Goal: Information Seeking & Learning: Learn about a topic

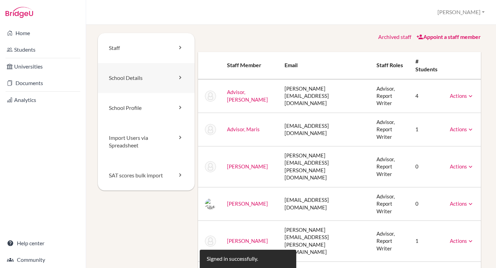
click at [168, 69] on link "School Details" at bounding box center [146, 78] width 97 height 30
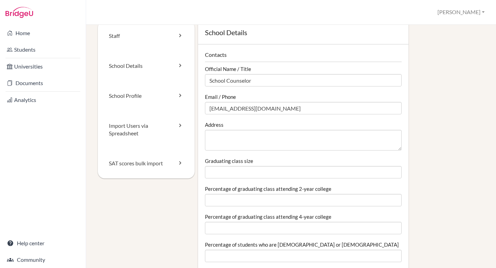
scroll to position [11, 0]
click at [178, 103] on link "School Profile" at bounding box center [146, 97] width 97 height 30
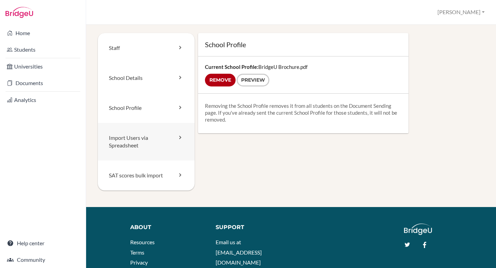
click at [153, 150] on link "Import Users via Spreadsheet" at bounding box center [146, 142] width 97 height 38
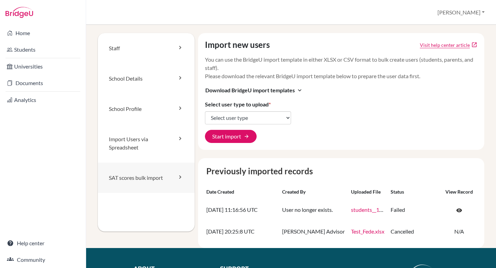
click at [139, 179] on link "SAT scores bulk import" at bounding box center [146, 178] width 97 height 30
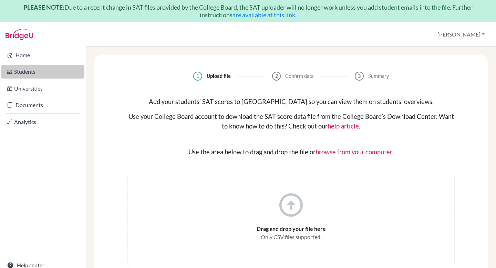
click at [20, 65] on link "Students" at bounding box center [42, 72] width 83 height 14
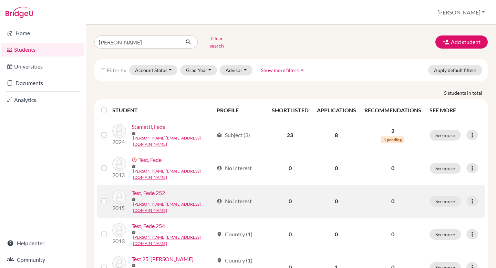
scroll to position [17, 0]
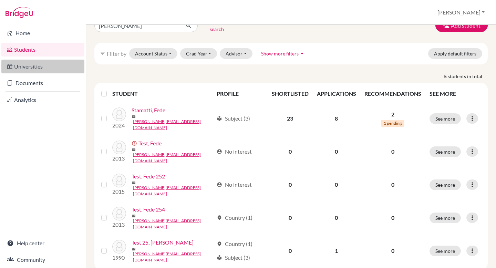
click at [31, 64] on link "Universities" at bounding box center [42, 67] width 83 height 14
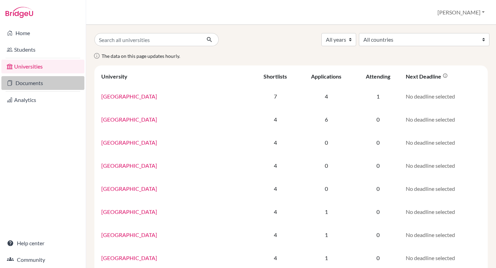
click at [41, 81] on link "Documents" at bounding box center [42, 83] width 83 height 14
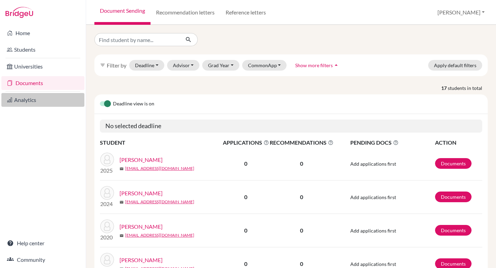
click at [42, 100] on link "Analytics" at bounding box center [42, 100] width 83 height 14
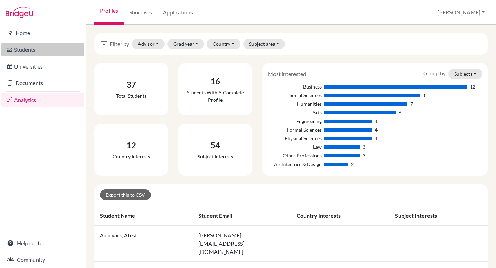
click at [36, 48] on link "Students" at bounding box center [42, 50] width 83 height 14
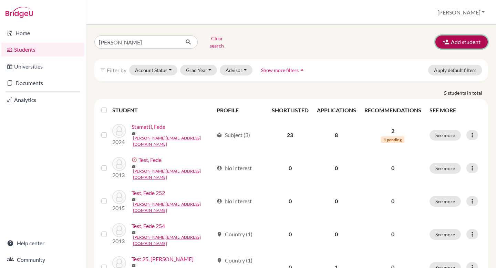
click at [461, 39] on button "Add student" at bounding box center [462, 42] width 52 height 13
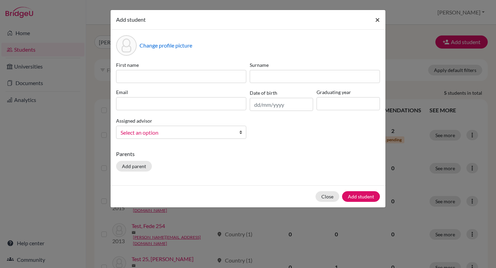
click at [378, 18] on span "×" at bounding box center [377, 19] width 5 height 10
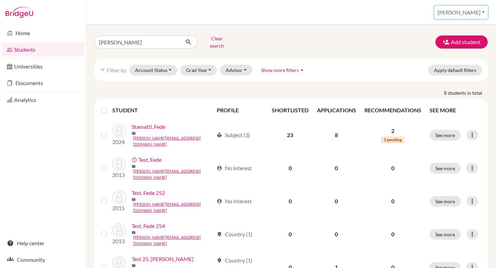
click at [482, 7] on button "[PERSON_NAME]" at bounding box center [461, 12] width 53 height 13
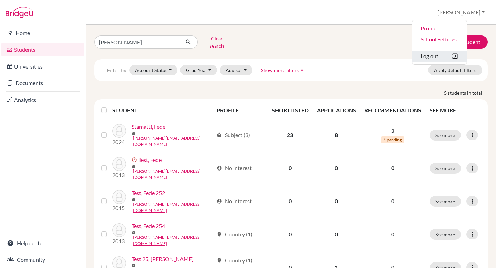
click at [458, 58] on button "Log out" at bounding box center [440, 56] width 54 height 11
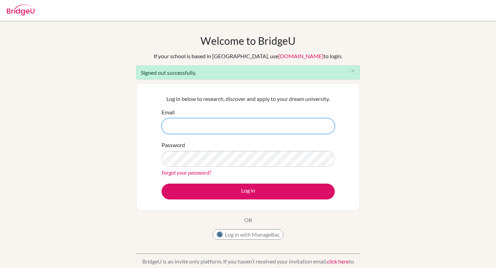
type input "federico.stamatti+student@bridge-u.com"
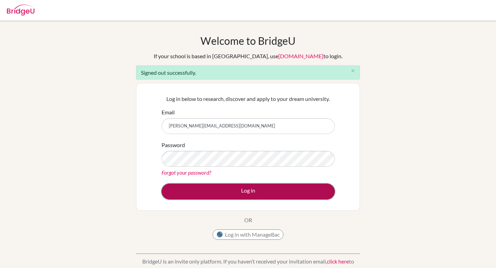
click at [226, 187] on button "Log in" at bounding box center [248, 192] width 173 height 16
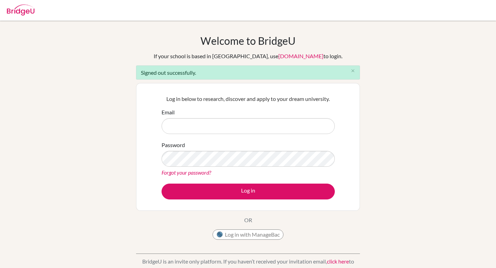
type input "[PERSON_NAME][EMAIL_ADDRESS][DOMAIN_NAME]"
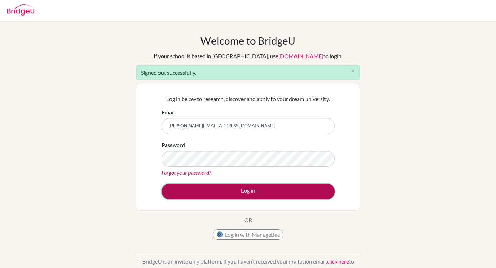
click at [260, 190] on button "Log in" at bounding box center [248, 192] width 173 height 16
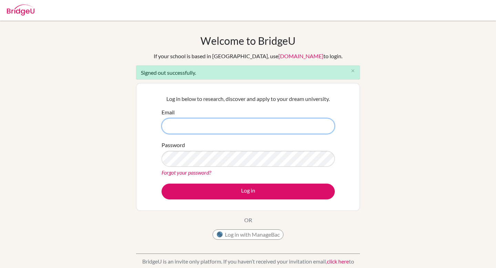
click at [201, 128] on input "Email" at bounding box center [248, 126] width 173 height 16
click at [209, 128] on input "federico.stamatti+student@bridge-u.com" at bounding box center [248, 126] width 173 height 16
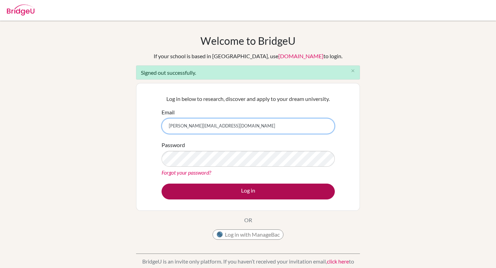
type input "[PERSON_NAME][EMAIL_ADDRESS][DOMAIN_NAME]"
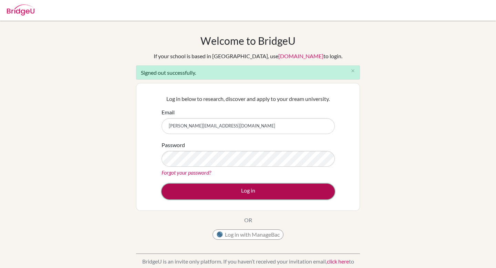
click at [245, 192] on button "Log in" at bounding box center [248, 192] width 173 height 16
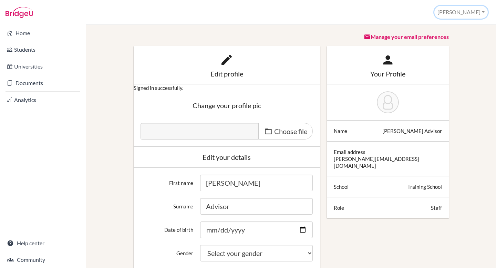
click at [466, 16] on button "Federico" at bounding box center [461, 12] width 53 height 13
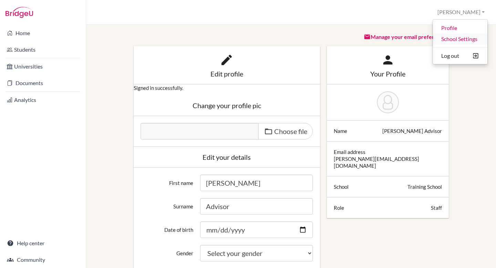
click at [457, 40] on link "School Settings" at bounding box center [460, 38] width 54 height 11
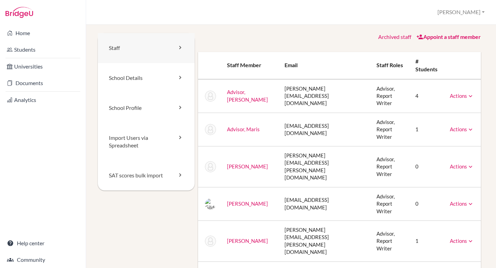
click at [157, 52] on link "Staff" at bounding box center [146, 48] width 97 height 30
click at [439, 38] on link "Appoint a staff member" at bounding box center [449, 36] width 64 height 7
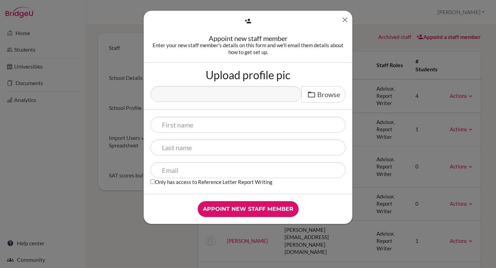
click at [345, 18] on icon "Close" at bounding box center [345, 20] width 9 height 9
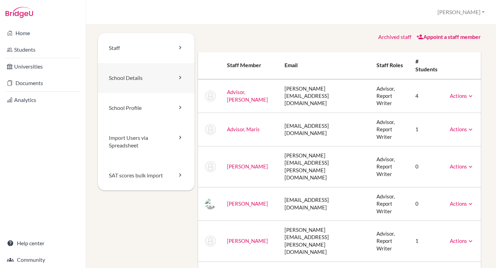
click at [158, 81] on link "School Details" at bounding box center [146, 78] width 97 height 30
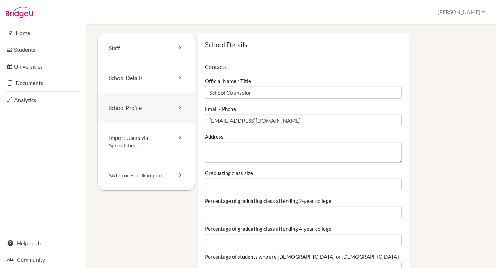
click at [165, 105] on link "School Profile" at bounding box center [146, 108] width 97 height 30
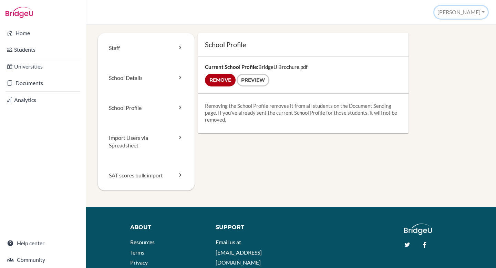
click at [468, 11] on button "[PERSON_NAME]" at bounding box center [461, 12] width 53 height 13
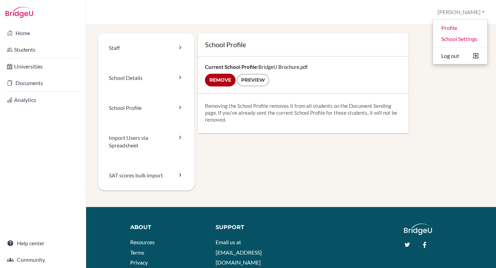
click at [242, 168] on div "Staff School Details School Profile Import Users via Spreadsheet SAT scores bul…" at bounding box center [291, 120] width 387 height 174
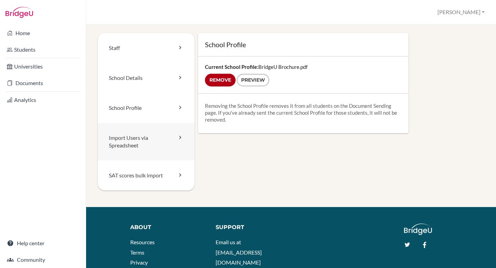
click at [149, 145] on link "Import Users via Spreadsheet" at bounding box center [146, 142] width 97 height 38
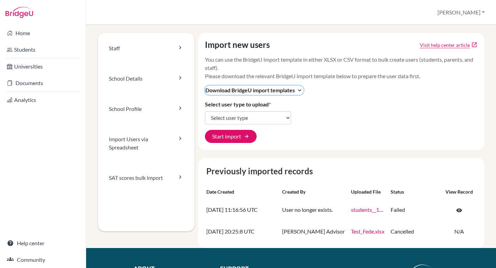
click at [301, 90] on icon "expand_more" at bounding box center [299, 90] width 7 height 7
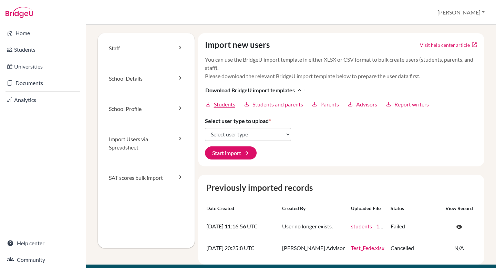
click at [224, 105] on span "Students" at bounding box center [224, 104] width 21 height 8
click at [339, 130] on div "Import new users Visit help center article open_in_new You can use the BridgeU …" at bounding box center [341, 99] width 287 height 133
click at [397, 2] on div "Import users via spreadsheet Federico Profile School Settings Log out Your brow…" at bounding box center [291, 12] width 410 height 25
click at [270, 133] on select "Select user type Students Students and parents Parents Advisors Report writers" at bounding box center [248, 134] width 86 height 13
select select "students"
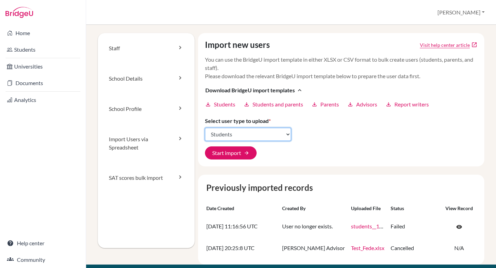
click at [205, 128] on select "Select user type Students Students and parents Parents Advisors Report writers" at bounding box center [248, 134] width 86 height 13
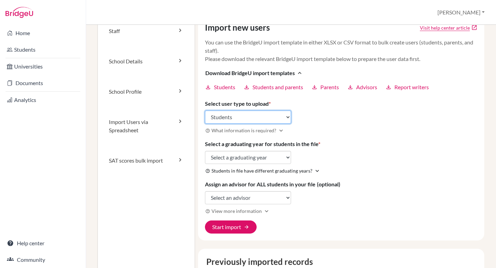
scroll to position [24, 0]
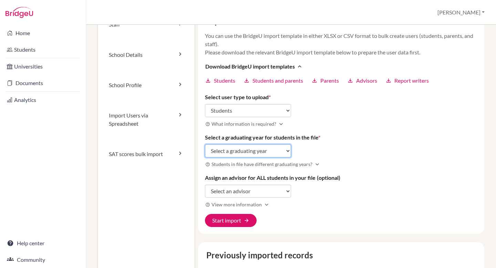
click at [253, 151] on select "Select a graduating year 2024 2025 2026 2027 2028 2029" at bounding box center [248, 150] width 86 height 13
select select "2026"
click at [205, 144] on select "Select a graduating year 2024 2025 2026 2027 2028 2029" at bounding box center [248, 150] width 86 height 13
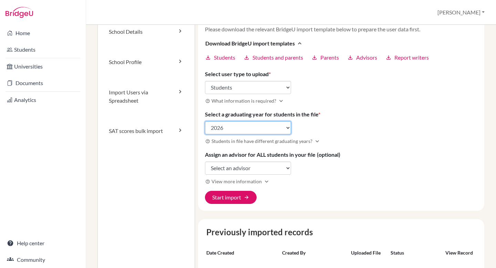
scroll to position [48, 0]
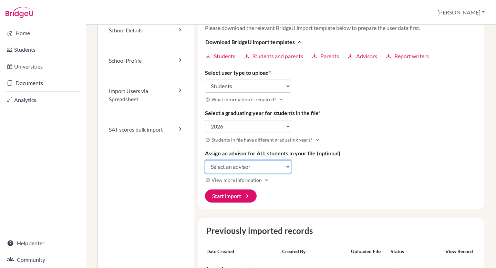
click at [251, 166] on select "Select an advisor Federico Advisor Maris Advisor Jessie Lai Gilderoy Lockhart L…" at bounding box center [248, 166] width 86 height 13
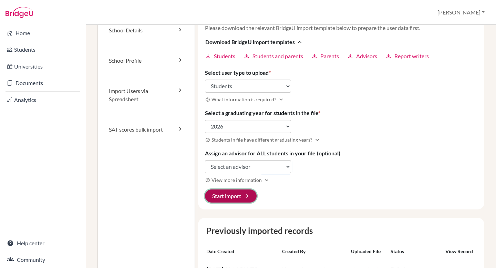
click at [230, 196] on button "Start import arrow_forward" at bounding box center [231, 196] width 52 height 13
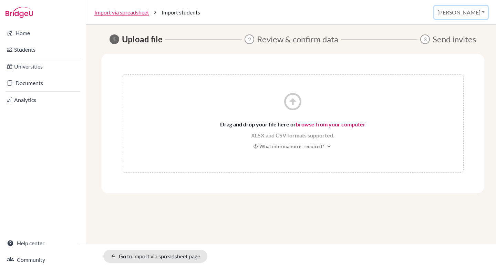
click at [476, 11] on button "[PERSON_NAME]" at bounding box center [461, 12] width 53 height 13
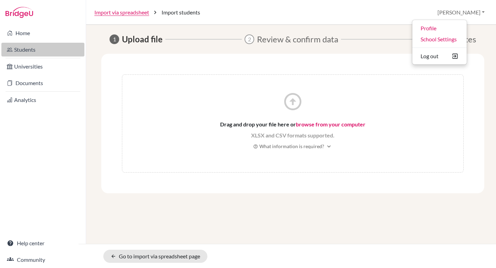
click at [25, 49] on link "Students" at bounding box center [42, 50] width 83 height 14
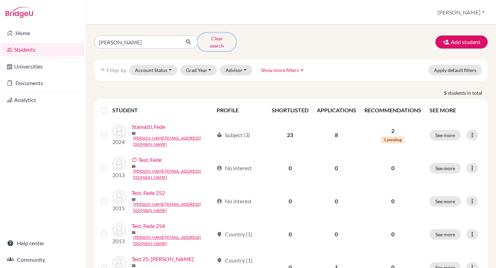
click at [210, 40] on button "Clear search" at bounding box center [217, 42] width 38 height 18
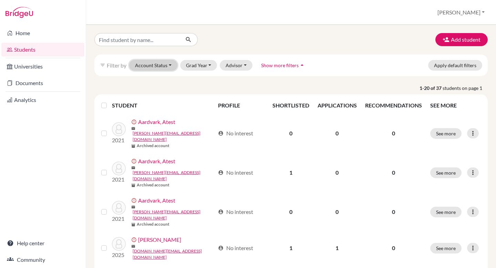
click at [163, 68] on button "Account Status" at bounding box center [153, 65] width 48 height 11
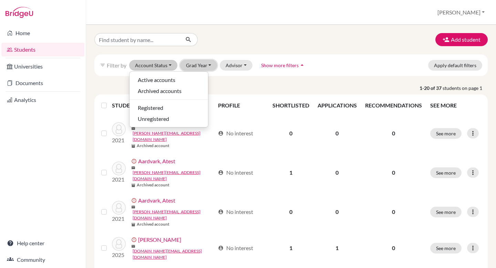
click at [206, 62] on button "Grad Year" at bounding box center [198, 65] width 37 height 11
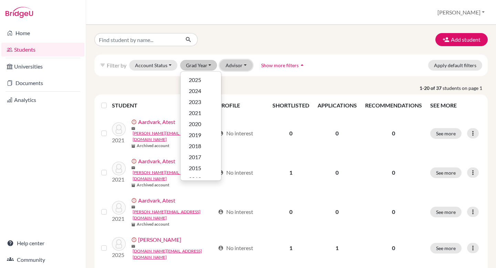
click at [238, 65] on button "Advisor" at bounding box center [236, 65] width 33 height 11
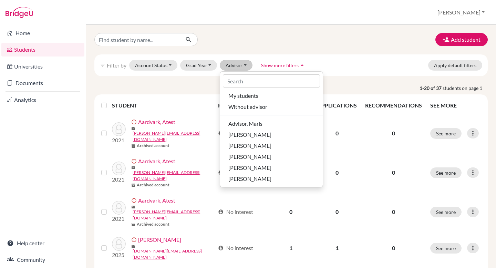
click at [300, 37] on div "Add student" at bounding box center [291, 39] width 404 height 13
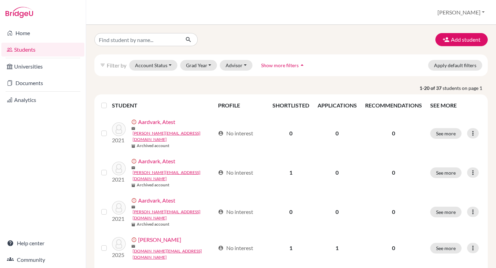
click at [289, 67] on span "Show more filters" at bounding box center [280, 65] width 38 height 6
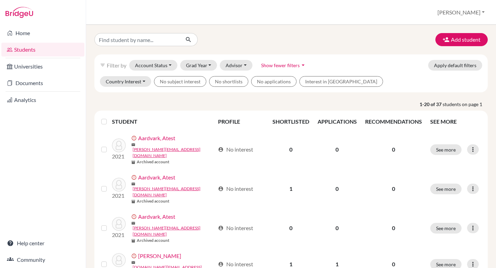
click at [295, 64] on span "Show fewer filters" at bounding box center [280, 65] width 39 height 6
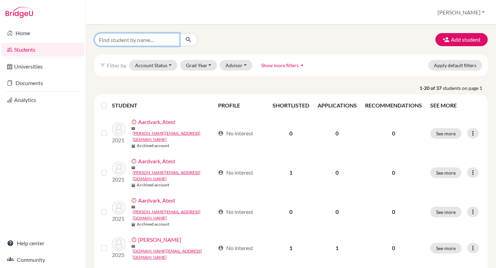
click at [131, 37] on input "Find student by name..." at bounding box center [136, 39] width 85 height 13
click at [226, 37] on div "Add student" at bounding box center [291, 39] width 404 height 13
click at [153, 69] on button "Account Status" at bounding box center [153, 65] width 48 height 11
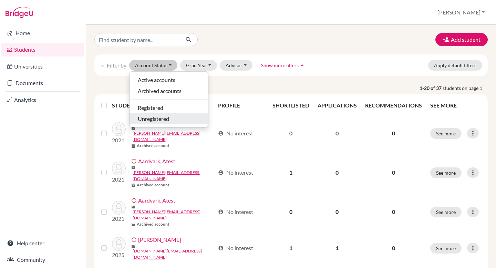
click at [182, 121] on div "Unregistered" at bounding box center [169, 119] width 62 height 8
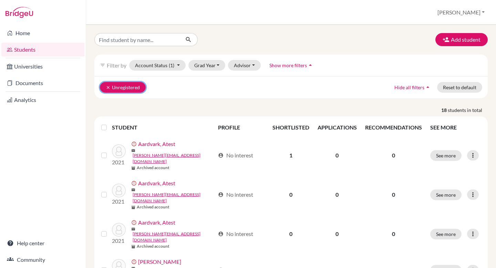
click at [108, 86] on icon "clear" at bounding box center [108, 87] width 5 height 5
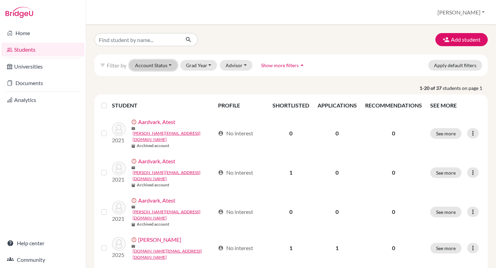
click at [160, 67] on button "Account Status" at bounding box center [153, 65] width 48 height 11
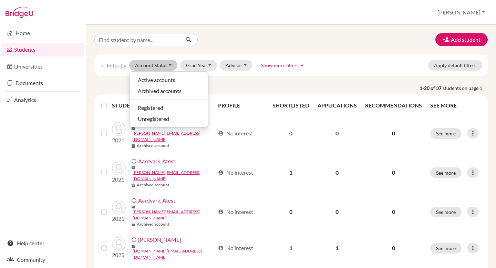
click at [267, 84] on p "1-20 of 37 students on page 1" at bounding box center [291, 87] width 404 height 7
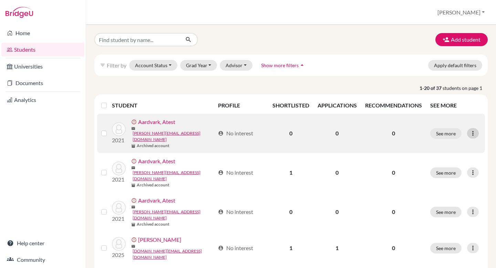
click at [474, 130] on icon at bounding box center [473, 133] width 7 height 7
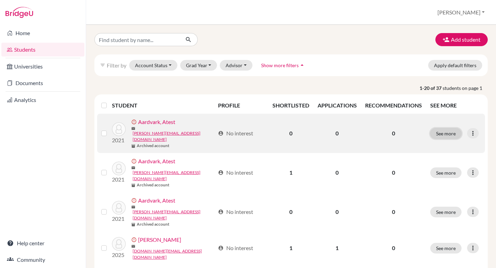
click at [443, 132] on button "See more" at bounding box center [446, 133] width 31 height 11
click at [473, 130] on icon at bounding box center [473, 133] width 7 height 7
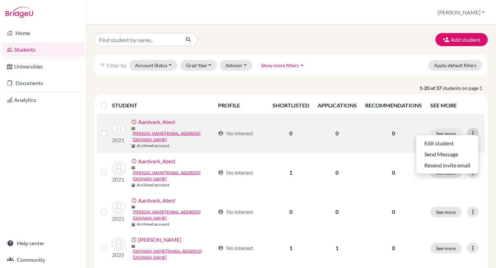
click at [473, 130] on icon at bounding box center [473, 133] width 7 height 7
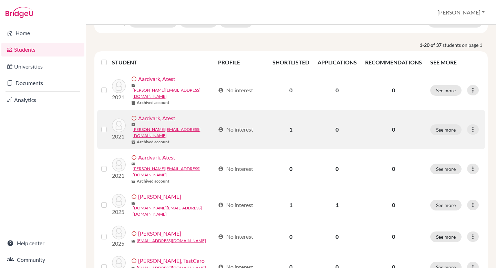
scroll to position [58, 0]
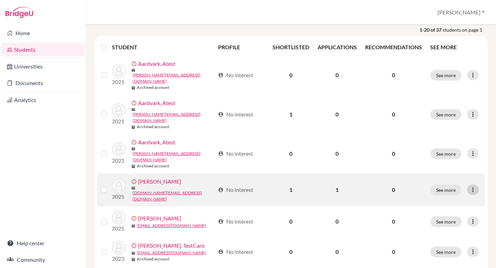
click at [477, 186] on icon at bounding box center [473, 189] width 7 height 7
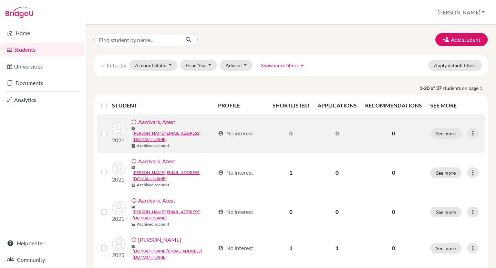
click at [110, 129] on label at bounding box center [110, 129] width 0 height 0
click at [0, 0] on input "checkbox" at bounding box center [0, 0] width 0 height 0
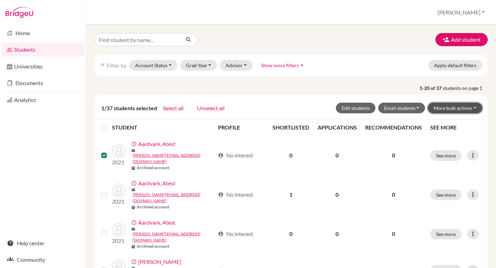
click at [459, 107] on button "More bulk actions" at bounding box center [455, 108] width 54 height 11
click at [391, 89] on p "1-20 of 37 students on page 1" at bounding box center [291, 87] width 404 height 7
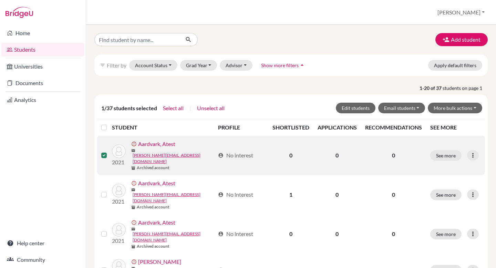
click at [110, 151] on label at bounding box center [110, 151] width 0 height 0
click at [0, 0] on input "checkbox" at bounding box center [0, 0] width 0 height 0
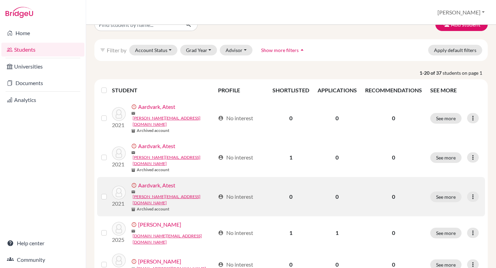
scroll to position [18, 0]
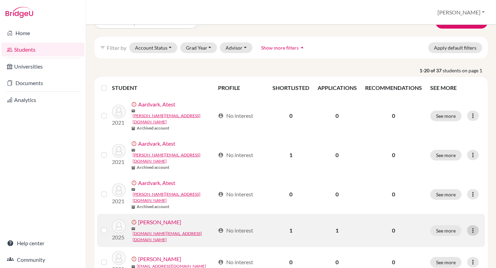
click at [474, 225] on div at bounding box center [473, 230] width 12 height 10
click at [473, 227] on icon at bounding box center [473, 230] width 7 height 7
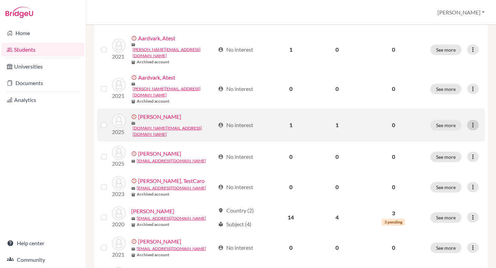
scroll to position [127, 0]
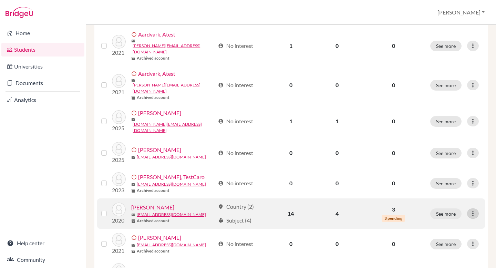
click at [477, 209] on div at bounding box center [473, 214] width 12 height 10
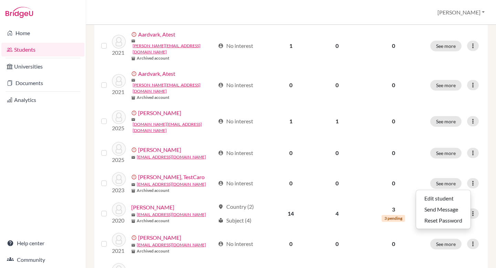
click at [332, 11] on div "Students overview Federico Profile School Settings Log out" at bounding box center [291, 12] width 410 height 25
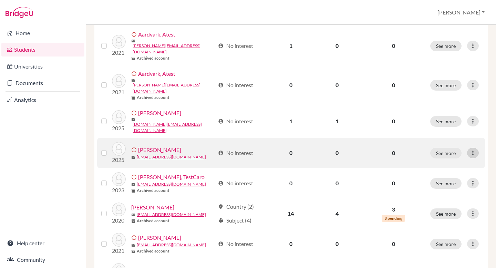
click at [476, 150] on icon at bounding box center [473, 153] width 7 height 7
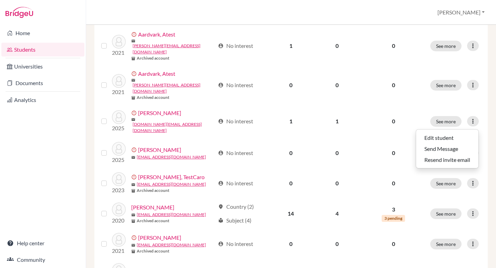
click at [388, 5] on div "Students overview Federico Profile School Settings Log out" at bounding box center [291, 12] width 410 height 25
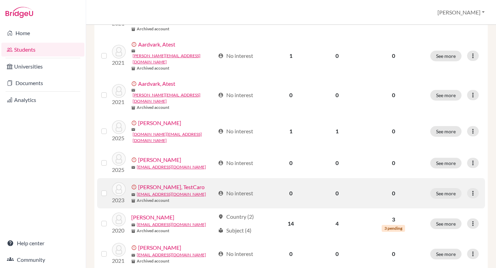
scroll to position [125, 0]
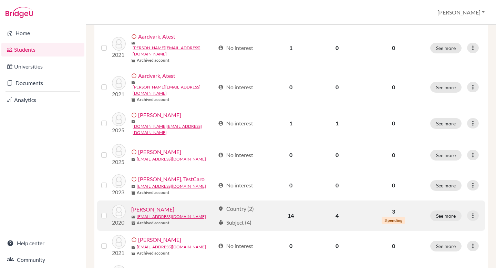
click at [151, 205] on link "Brown, Lucy" at bounding box center [152, 209] width 43 height 8
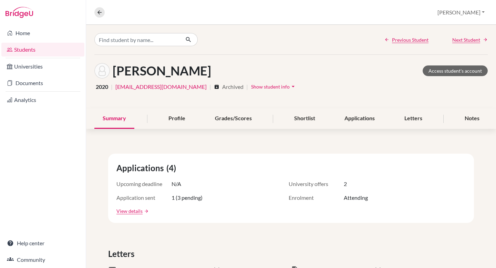
click at [290, 87] on icon "arrow_drop_down" at bounding box center [293, 86] width 7 height 7
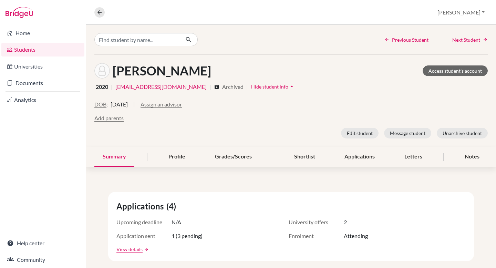
click at [251, 89] on span "Hide student info" at bounding box center [269, 87] width 37 height 6
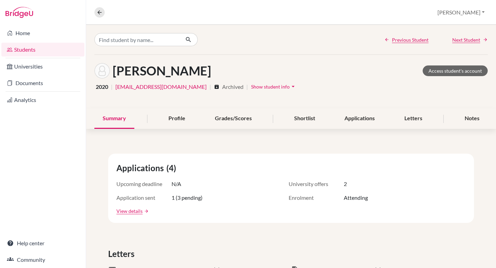
click at [253, 88] on span "Show student info" at bounding box center [270, 87] width 39 height 6
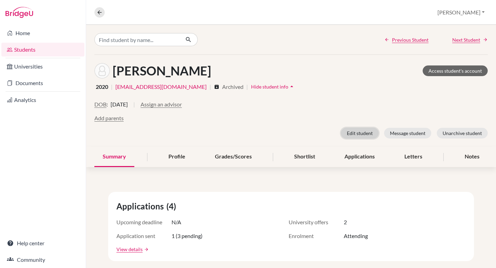
click at [358, 131] on button "Edit student" at bounding box center [360, 133] width 38 height 11
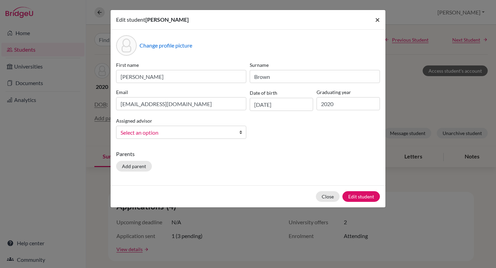
click at [377, 20] on span "×" at bounding box center [377, 19] width 5 height 10
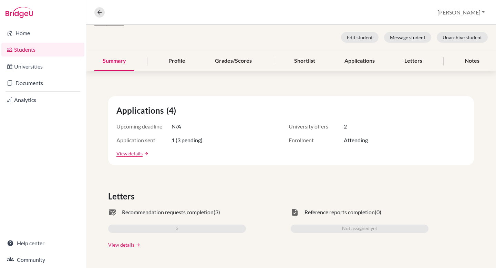
scroll to position [91, 0]
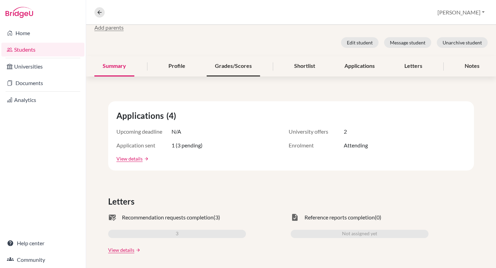
click at [231, 67] on div "Grades/Scores" at bounding box center [233, 66] width 53 height 20
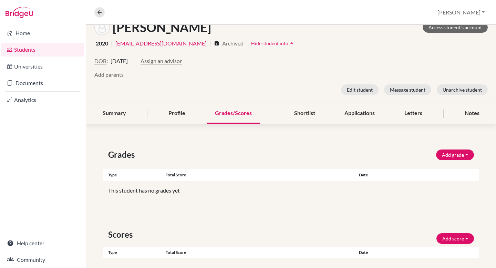
scroll to position [43, 0]
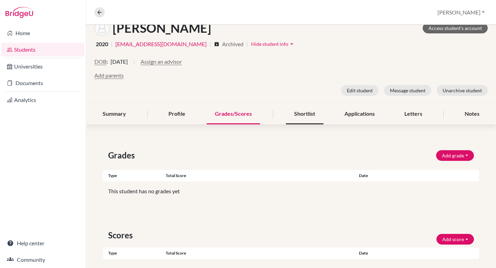
click at [304, 114] on div "Shortlist" at bounding box center [305, 114] width 38 height 20
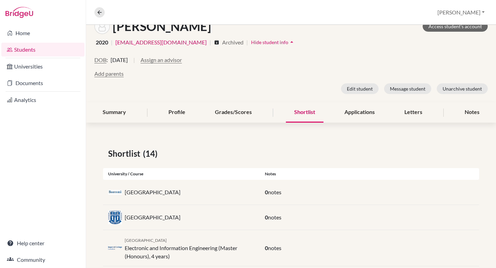
scroll to position [63, 0]
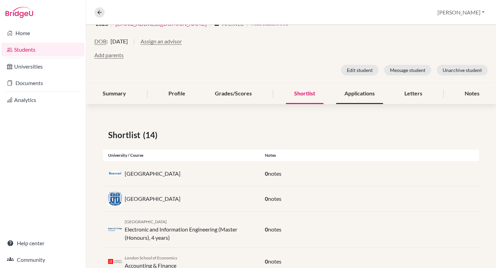
click at [361, 94] on div "Applications" at bounding box center [359, 94] width 47 height 20
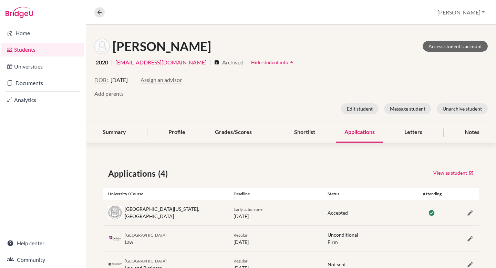
scroll to position [24, 0]
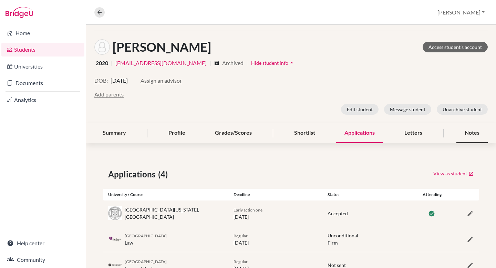
click at [464, 137] on div "Notes" at bounding box center [472, 133] width 31 height 20
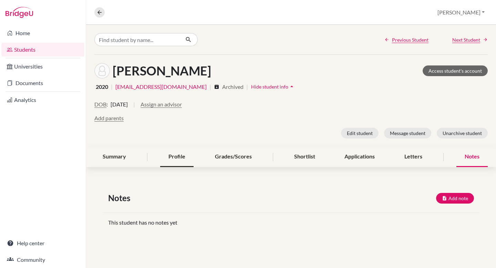
click at [179, 161] on div "Profile" at bounding box center [176, 157] width 33 height 20
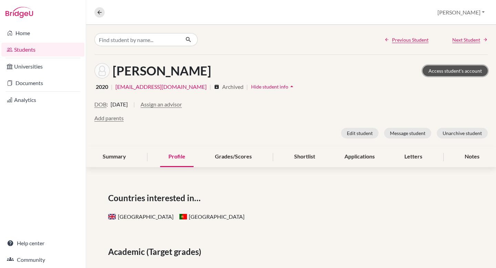
click at [461, 70] on link "Access student's account" at bounding box center [455, 70] width 65 height 11
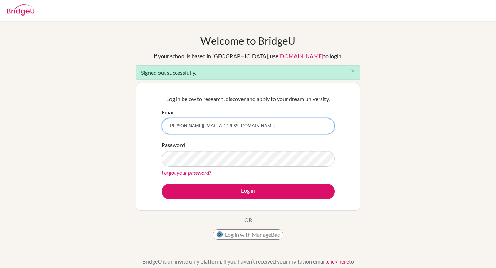
click at [209, 129] on input "[PERSON_NAME][EMAIL_ADDRESS][DOMAIN_NAME]" at bounding box center [248, 126] width 173 height 16
click at [209, 128] on input "[PERSON_NAME][EMAIL_ADDRESS][DOMAIN_NAME]" at bounding box center [248, 126] width 173 height 16
click at [209, 128] on input "federico.stamatti+student@bridge-u.com" at bounding box center [248, 126] width 173 height 16
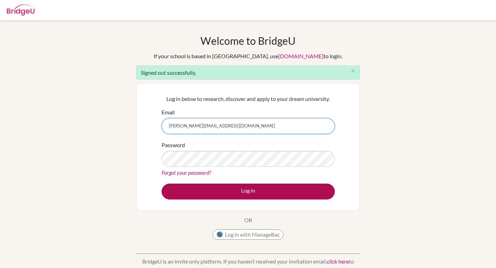
type input "federico.stamatti+advisor@bridge-u.com"
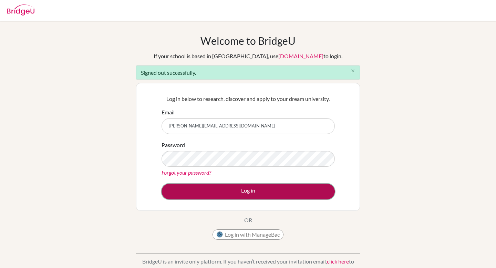
click at [271, 190] on button "Log in" at bounding box center [248, 192] width 173 height 16
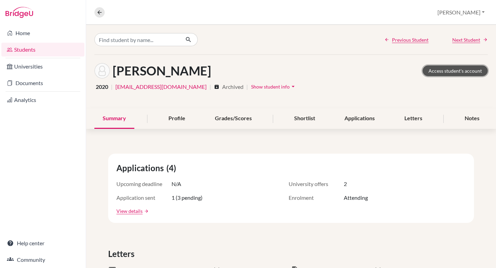
click at [462, 72] on link "Access student's account" at bounding box center [455, 70] width 65 height 11
click at [46, 48] on link "Students" at bounding box center [42, 50] width 83 height 14
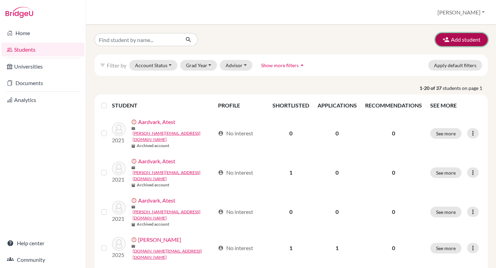
click at [465, 41] on button "Add student" at bounding box center [462, 39] width 52 height 13
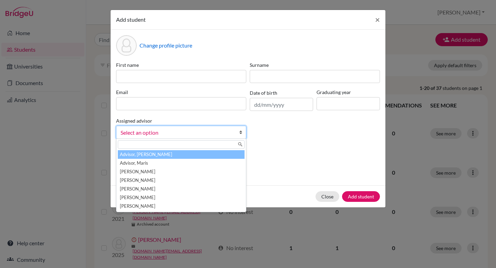
click at [199, 137] on link "Select an option" at bounding box center [181, 132] width 130 height 13
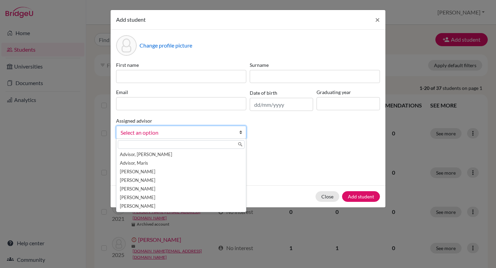
click at [250, 134] on div "First name Surname Email Date of birth Graduating year Assigned advisor Advisor…" at bounding box center [247, 102] width 267 height 83
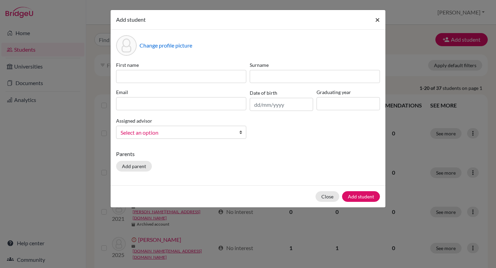
click at [378, 21] on span "×" at bounding box center [377, 19] width 5 height 10
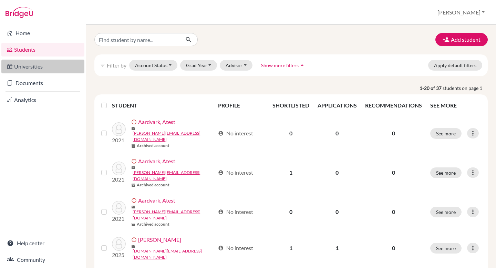
click at [27, 65] on link "Universities" at bounding box center [42, 67] width 83 height 14
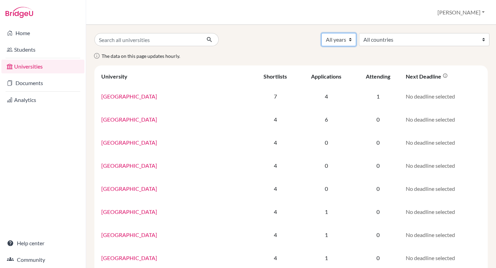
click at [356, 43] on select "All years 2026 2025 2024 2023 2021 2020 2019 2018 2017 2015 2013 1990" at bounding box center [339, 39] width 35 height 13
select select "2026"
click at [356, 33] on select "All years 2026 2025 2024 2023 2021 2020 2019 2018 2017 2015 2013 1990" at bounding box center [339, 39] width 35 height 13
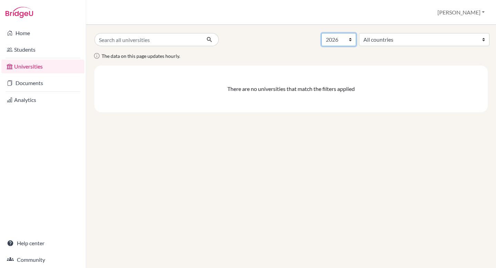
click at [356, 42] on select "All years 2026 2025 2024 2023 2021 2020 2019 2018 2017 2015 2013 1990" at bounding box center [339, 39] width 35 height 13
select select "2021"
click at [356, 33] on select "All years 2026 2025 2024 2023 2021 2020 2019 2018 2017 2015 2013 1990" at bounding box center [339, 39] width 35 height 13
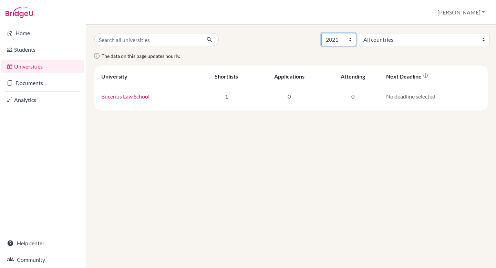
click at [356, 45] on select "All years 2026 2025 2024 2023 2021 2020 2019 2018 2017 2015 2013 1990" at bounding box center [339, 39] width 35 height 13
select select "2023"
click at [356, 33] on select "All years 2026 2025 2024 2023 2021 2020 2019 2018 2017 2015 2013 1990" at bounding box center [339, 39] width 35 height 13
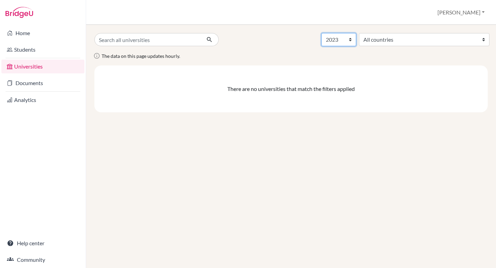
click at [356, 46] on select "All years 2026 2025 2024 2023 2021 2020 2019 2018 2017 2015 2013 1990" at bounding box center [339, 39] width 35 height 13
select select "2020"
click at [356, 33] on select "All years 2026 2025 2024 2023 2021 2020 2019 2018 2017 2015 2013 1990" at bounding box center [339, 39] width 35 height 13
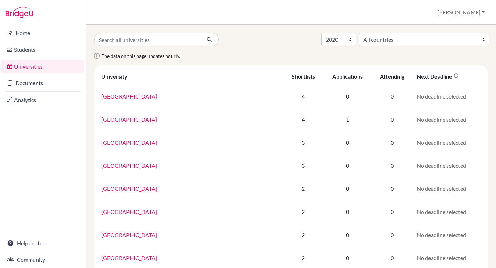
select select "2020"
click at [292, 76] on div "Shortlists" at bounding box center [303, 76] width 23 height 7
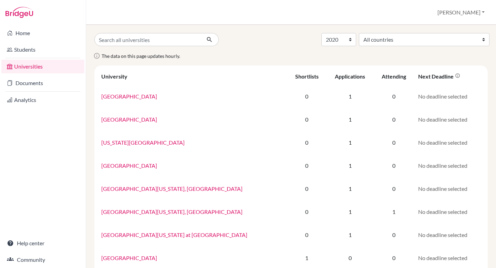
select select "2020"
click at [295, 76] on div "Shortlists" at bounding box center [306, 76] width 23 height 7
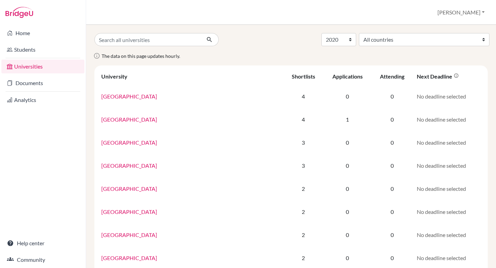
select select "2020"
click at [335, 78] on div "Applications" at bounding box center [348, 76] width 30 height 7
select select "2020"
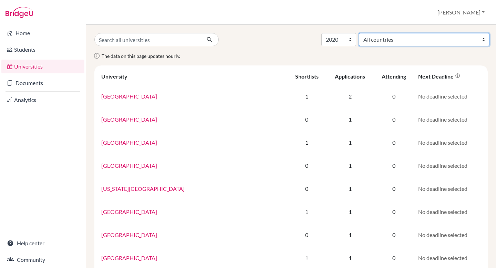
click at [444, 44] on select "All countries [GEOGRAPHIC_DATA] [GEOGRAPHIC_DATA] [GEOGRAPHIC_DATA] [GEOGRAPHIC…" at bounding box center [424, 39] width 131 height 13
select select "234"
click at [415, 33] on select "All countries [GEOGRAPHIC_DATA] [GEOGRAPHIC_DATA] [GEOGRAPHIC_DATA] [GEOGRAPHIC…" at bounding box center [424, 39] width 131 height 13
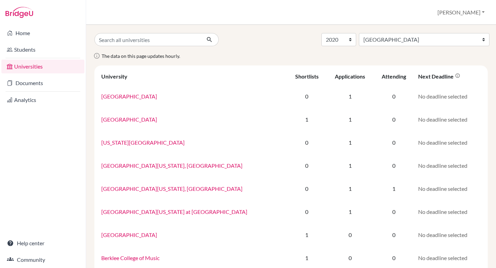
select select "2020"
select select "234"
click at [356, 38] on select "All years 2026 2025 2024 2023 2021 2020 2019 2018 2017 2015 2013 1990" at bounding box center [339, 39] width 35 height 13
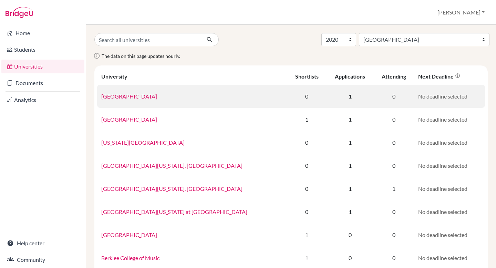
click at [125, 98] on link "[GEOGRAPHIC_DATA]" at bounding box center [129, 96] width 56 height 7
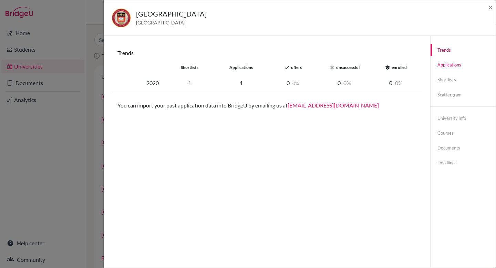
click at [452, 67] on link "Applications" at bounding box center [463, 65] width 65 height 12
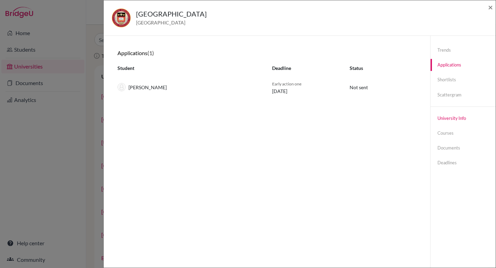
click at [459, 122] on link "University info" at bounding box center [463, 118] width 65 height 12
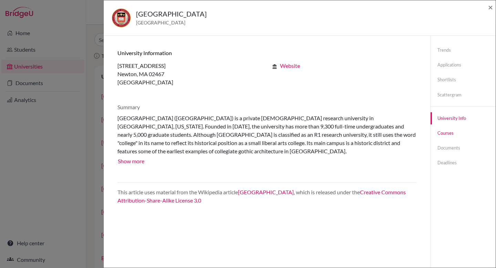
click at [452, 136] on link "Courses" at bounding box center [463, 133] width 65 height 12
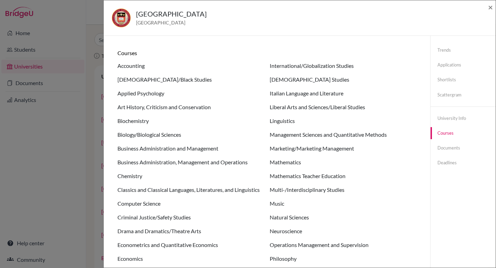
scroll to position [1, 0]
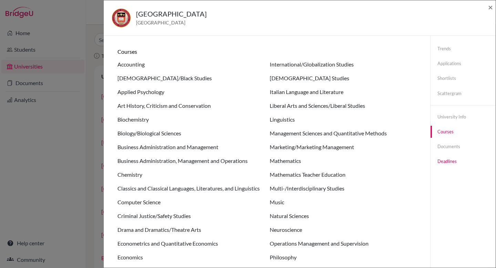
click at [450, 159] on link "Deadlines" at bounding box center [463, 161] width 65 height 12
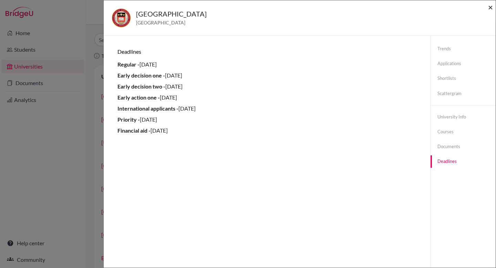
click at [492, 10] on span "×" at bounding box center [490, 7] width 5 height 10
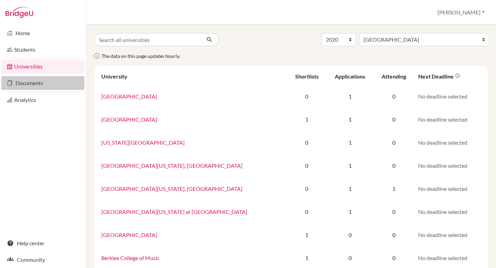
click at [45, 84] on link "Documents" at bounding box center [42, 83] width 83 height 14
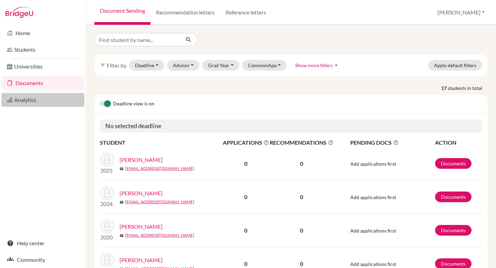
click at [24, 101] on link "Analytics" at bounding box center [42, 100] width 83 height 14
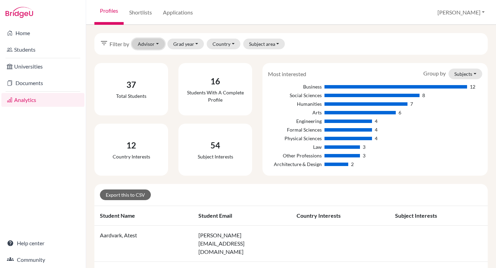
click at [150, 42] on button "Advisor" at bounding box center [148, 44] width 33 height 11
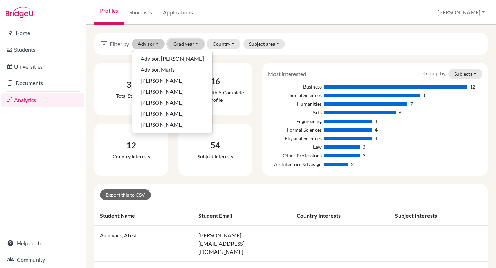
click at [186, 40] on button "Grad year" at bounding box center [186, 44] width 37 height 11
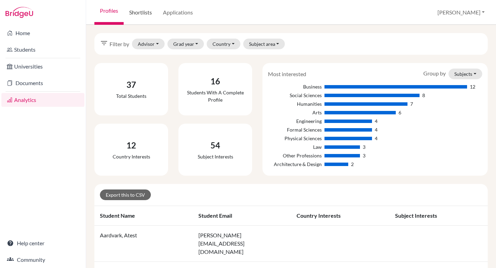
click at [140, 15] on link "Shortlists" at bounding box center [141, 12] width 34 height 25
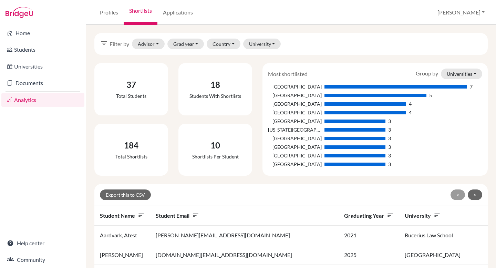
click at [183, 12] on link "Applications" at bounding box center [178, 12] width 41 height 25
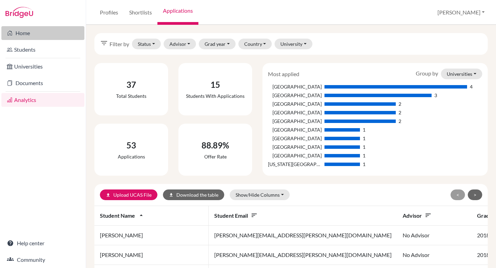
click at [57, 33] on link "Home" at bounding box center [42, 33] width 83 height 14
